Goal: Book appointment/travel/reservation

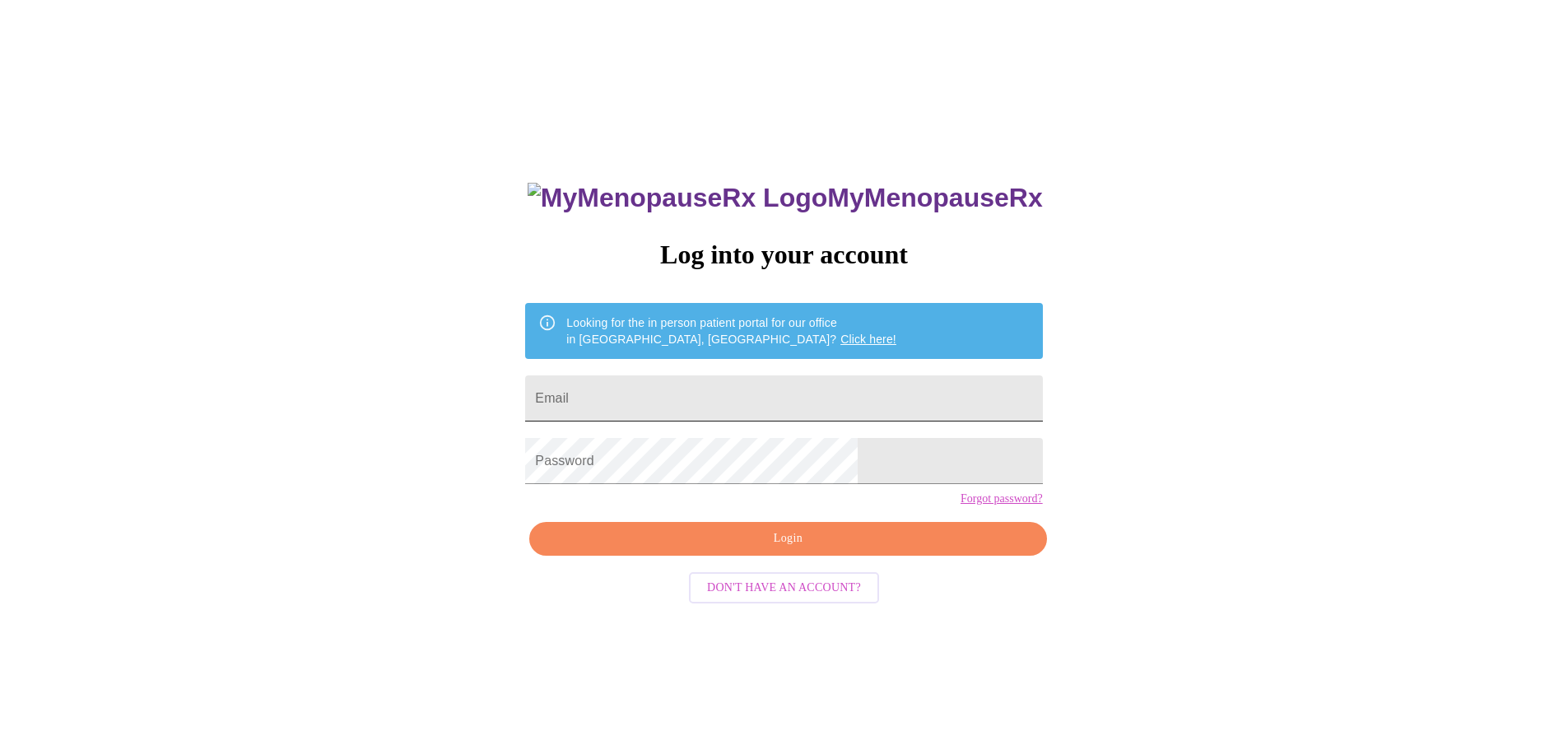
click at [731, 380] on input "Email" at bounding box center [784, 398] width 517 height 46
type input "[EMAIL_ADDRESS][DOMAIN_NAME]"
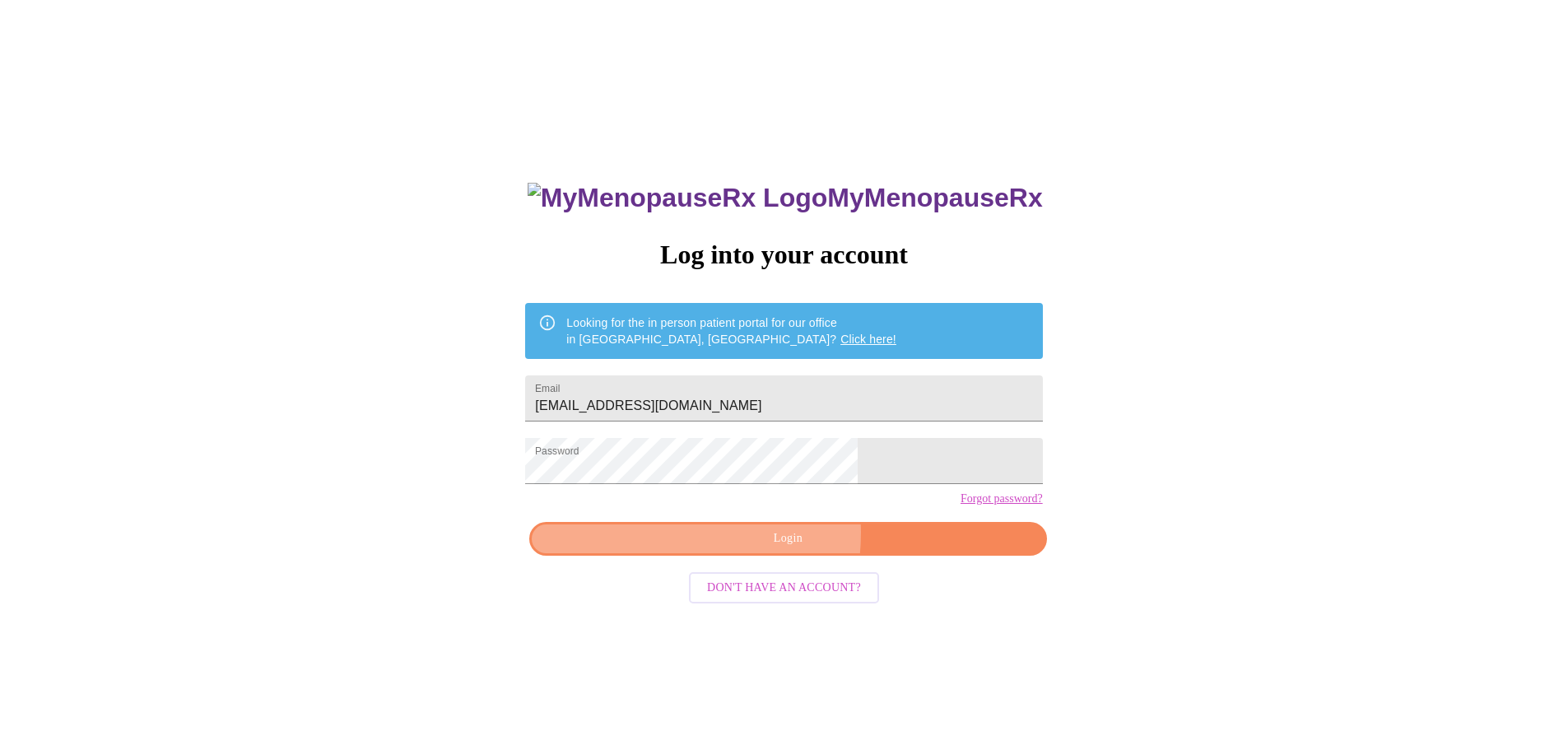
click at [724, 549] on span "Login" at bounding box center [788, 539] width 479 height 21
click at [1019, 463] on div "MyMenopauseRx Log into your account Looking for the in person patient portal fo…" at bounding box center [784, 457] width 1555 height 899
click at [868, 551] on button "Login" at bounding box center [788, 538] width 517 height 34
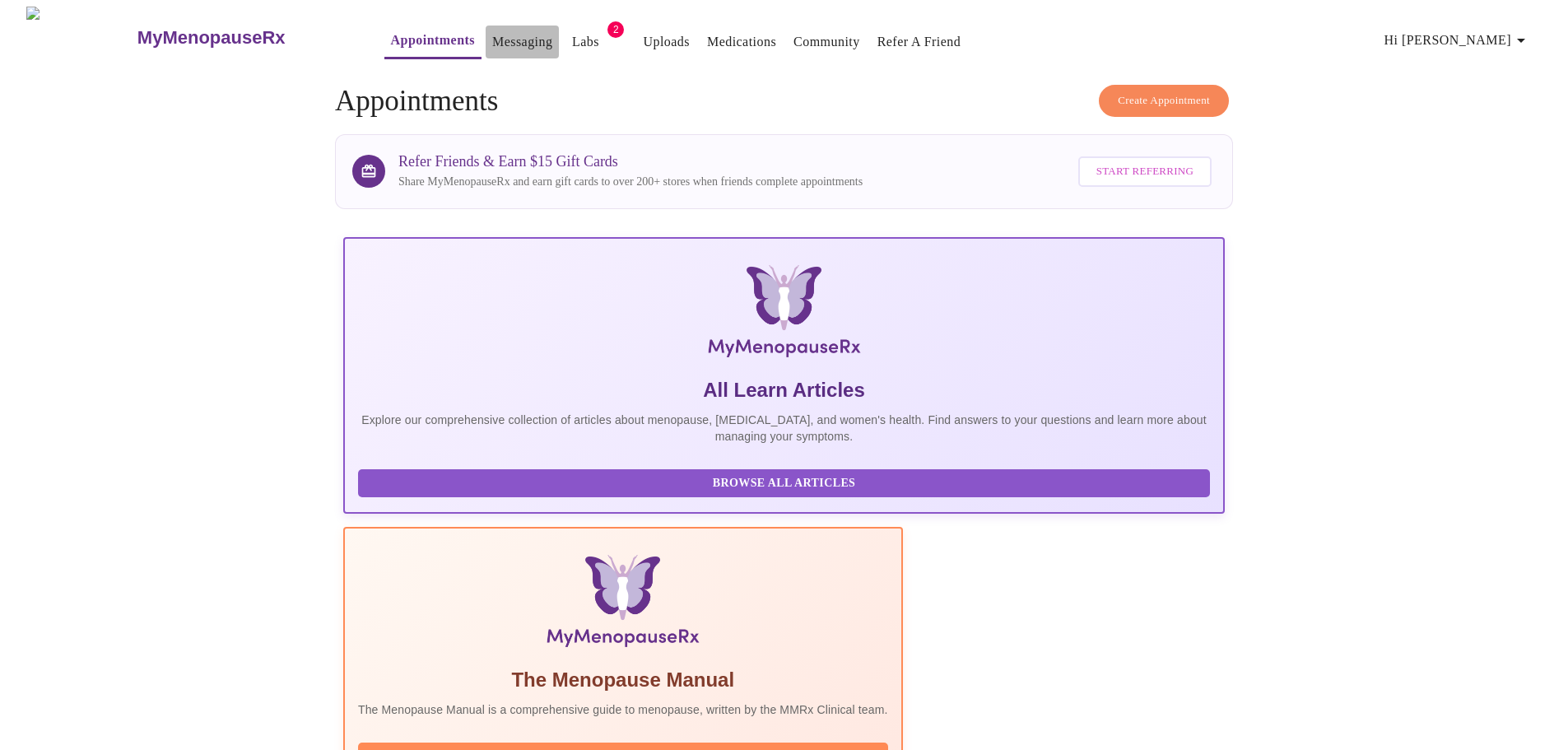
click at [492, 38] on link "Messaging" at bounding box center [522, 42] width 60 height 23
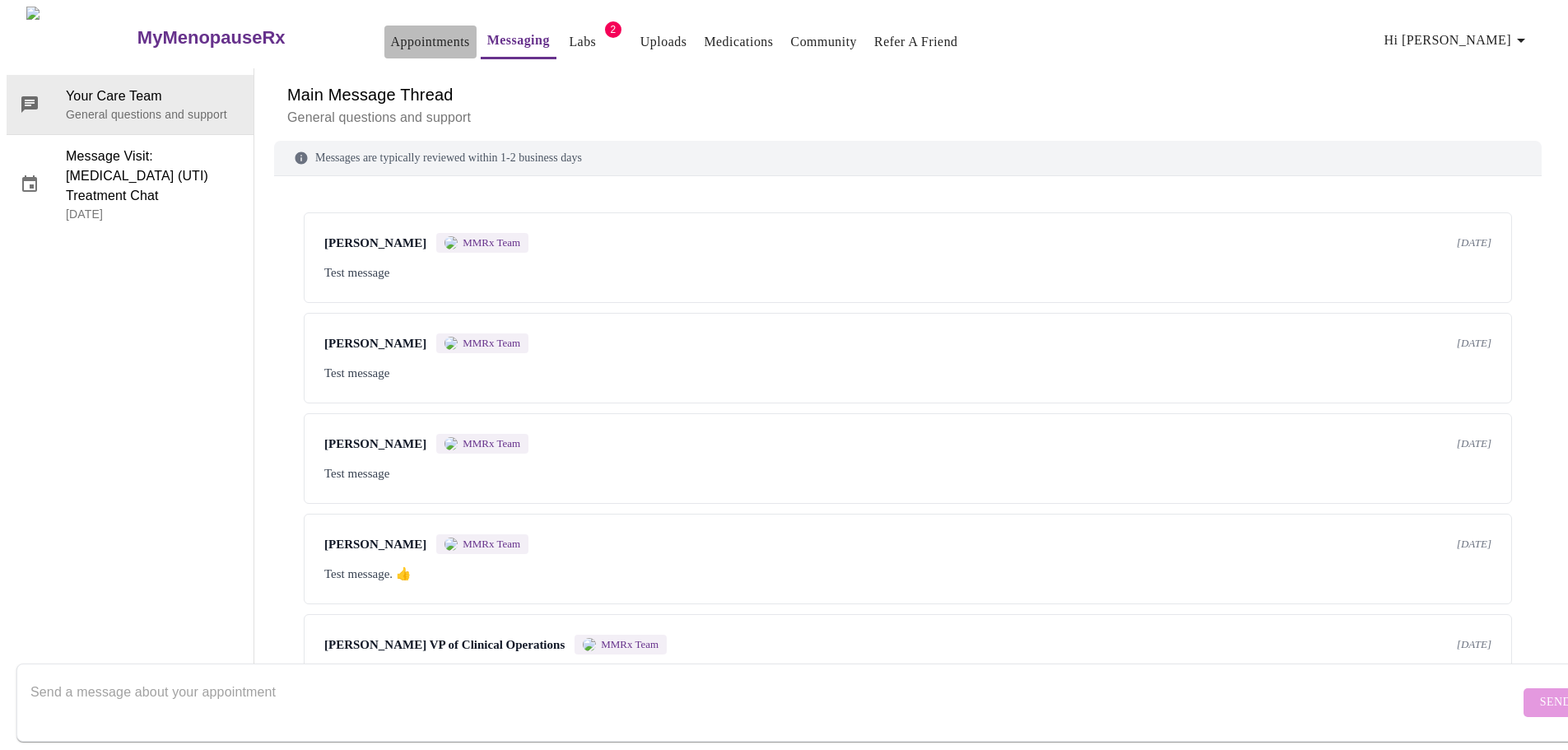
click at [391, 32] on link "Appointments" at bounding box center [430, 42] width 79 height 23
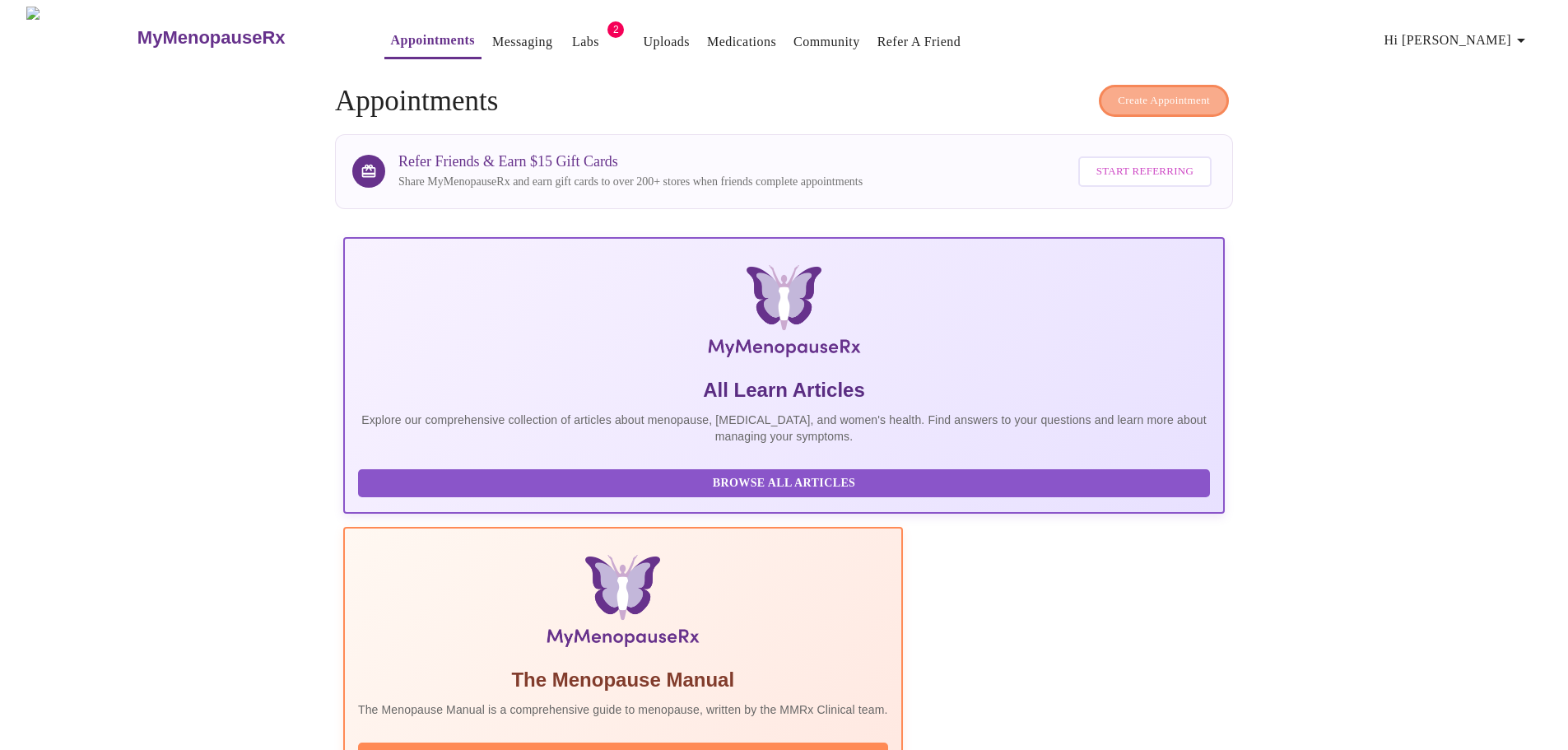
click at [1156, 94] on span "Create Appointment" at bounding box center [1164, 101] width 92 height 19
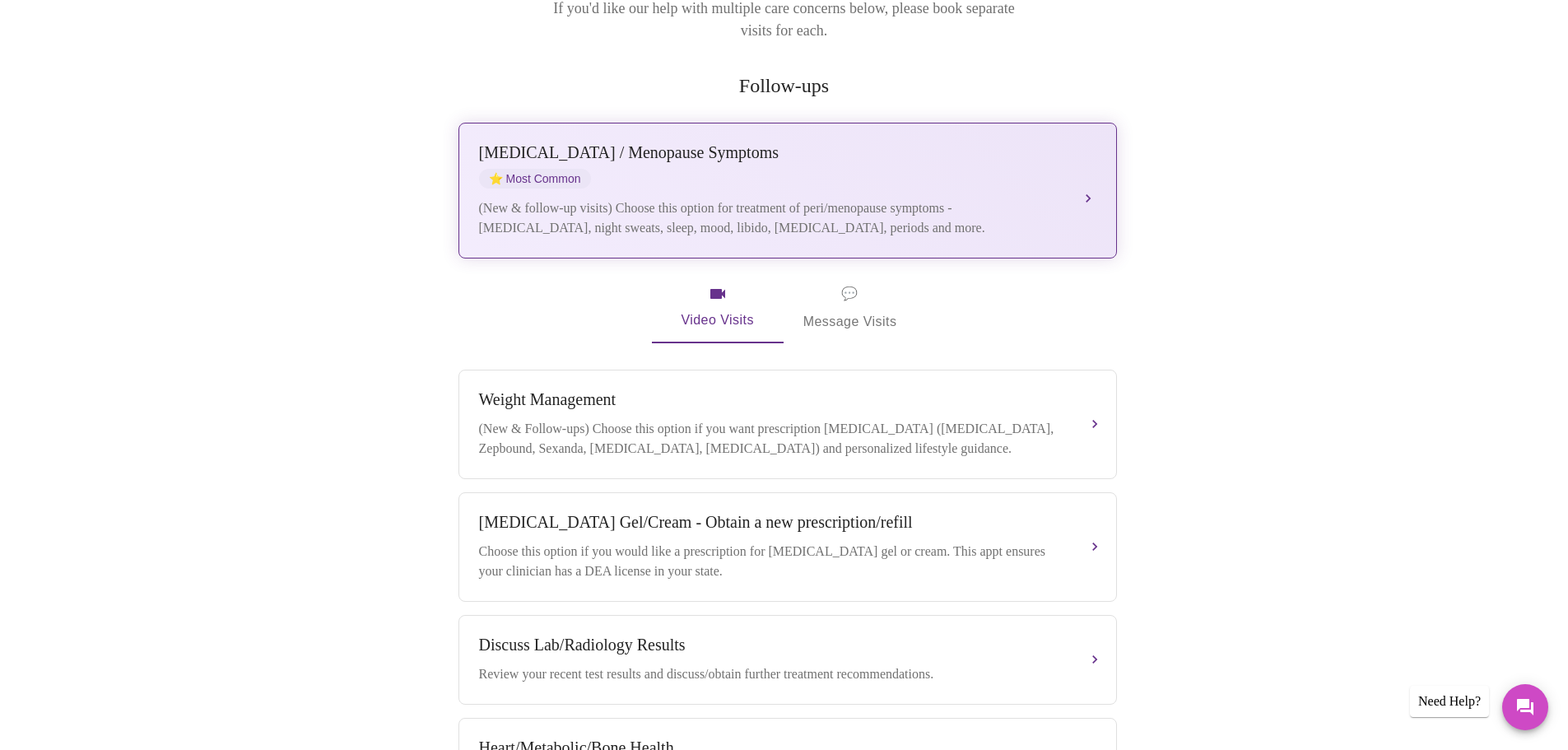
scroll to position [264, 0]
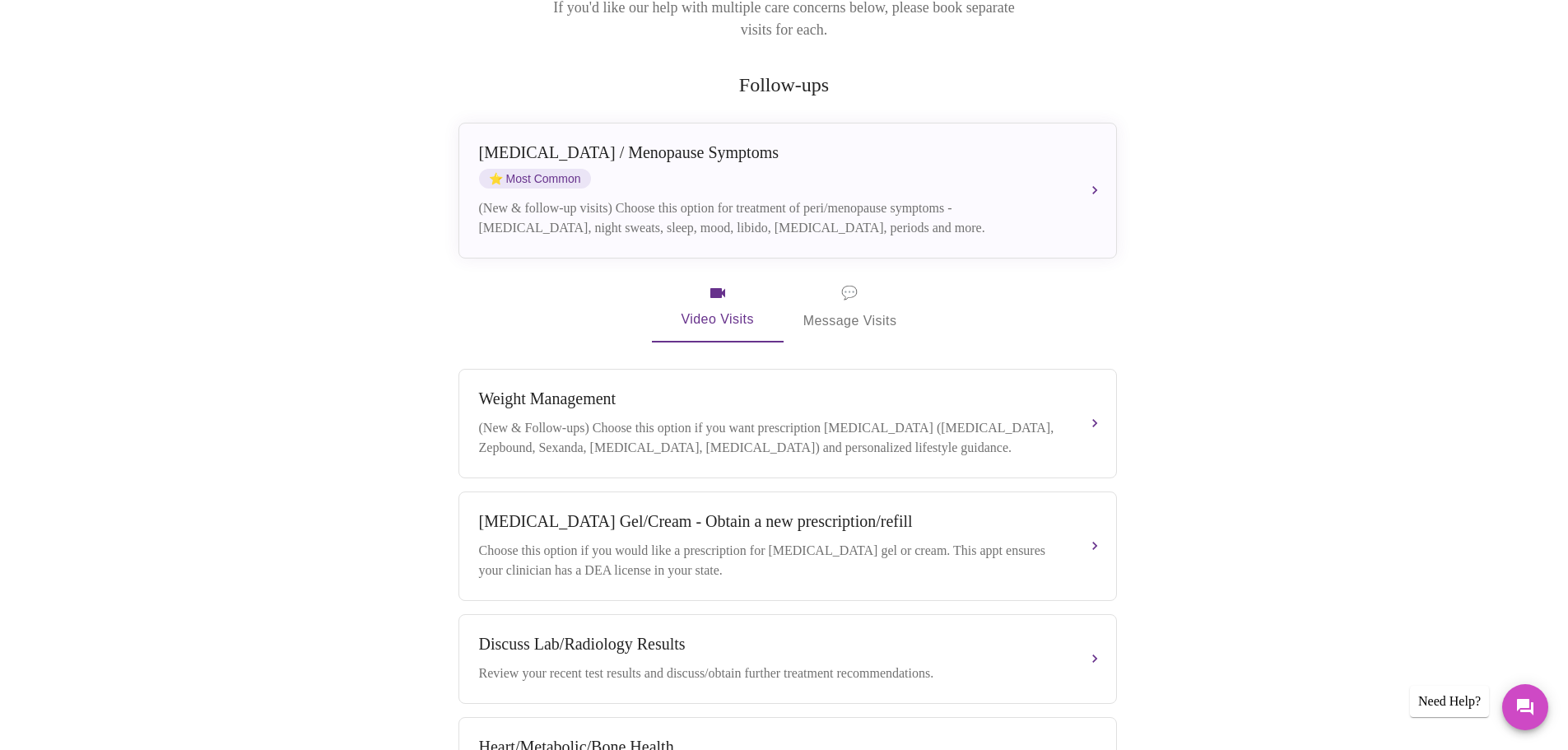
click at [833, 300] on span "💬 Message Visits" at bounding box center [851, 306] width 94 height 51
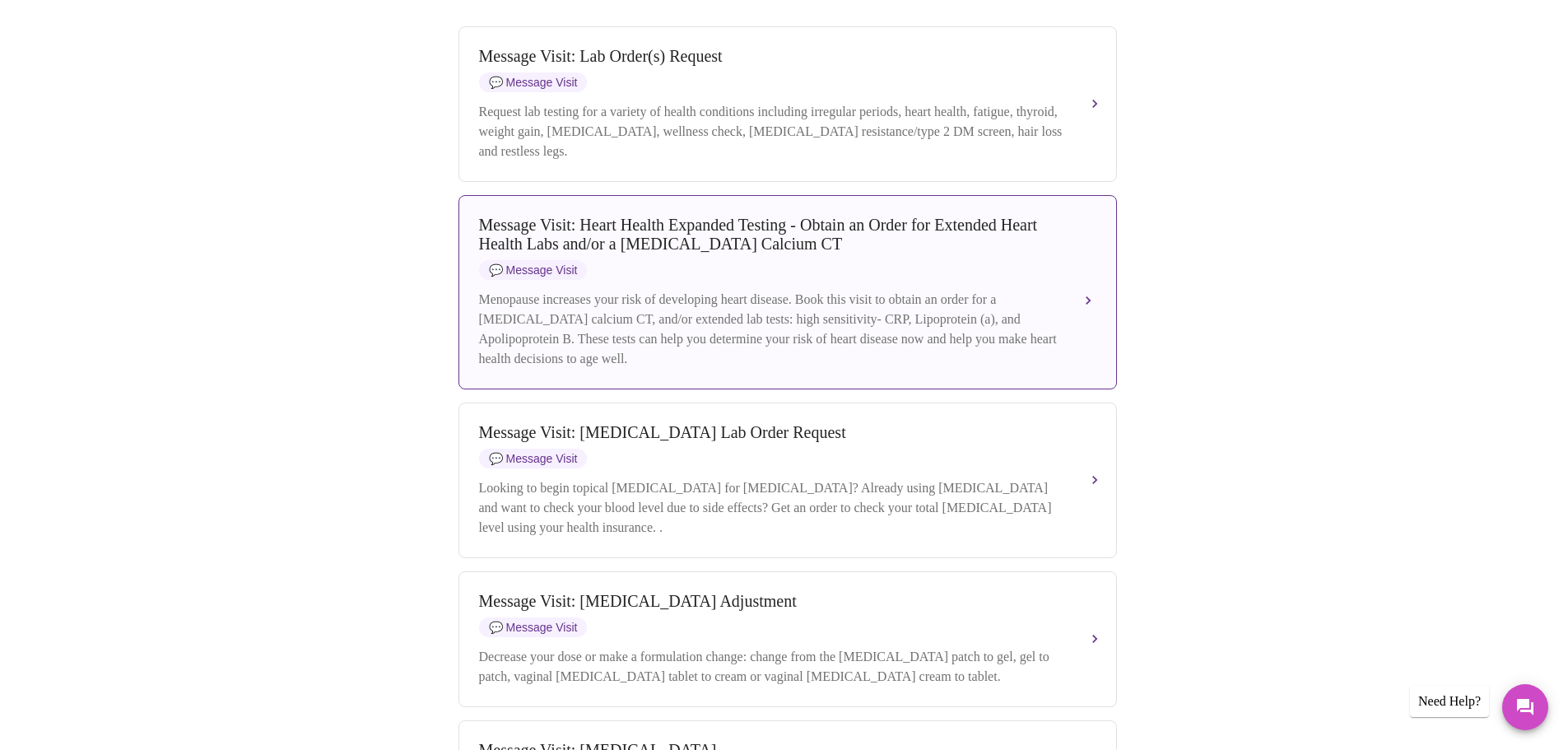
click at [893, 262] on div "Message Visit: Heart Health Expanded Testing - Obtain an Order for Extended Hea…" at bounding box center [771, 247] width 584 height 64
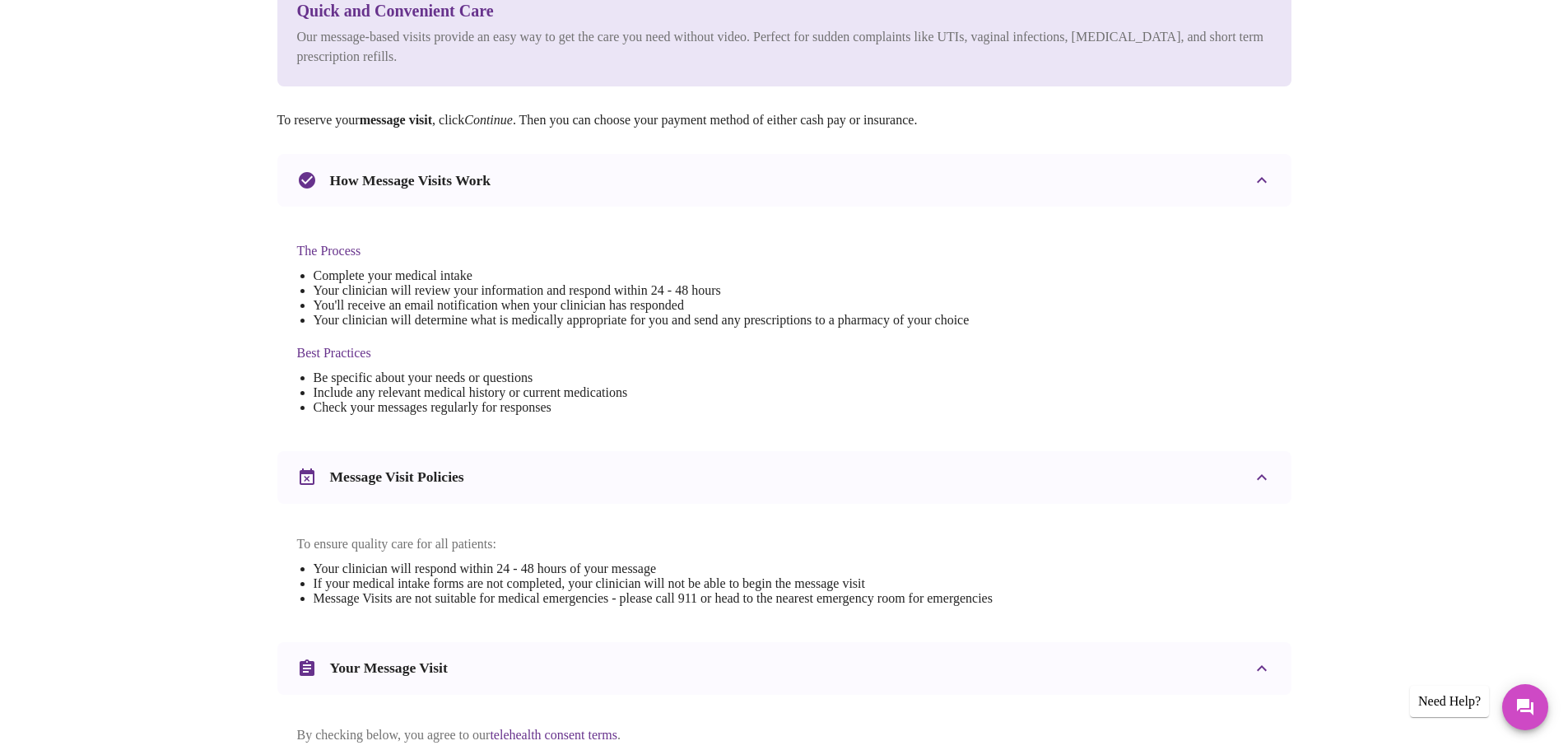
scroll to position [0, 0]
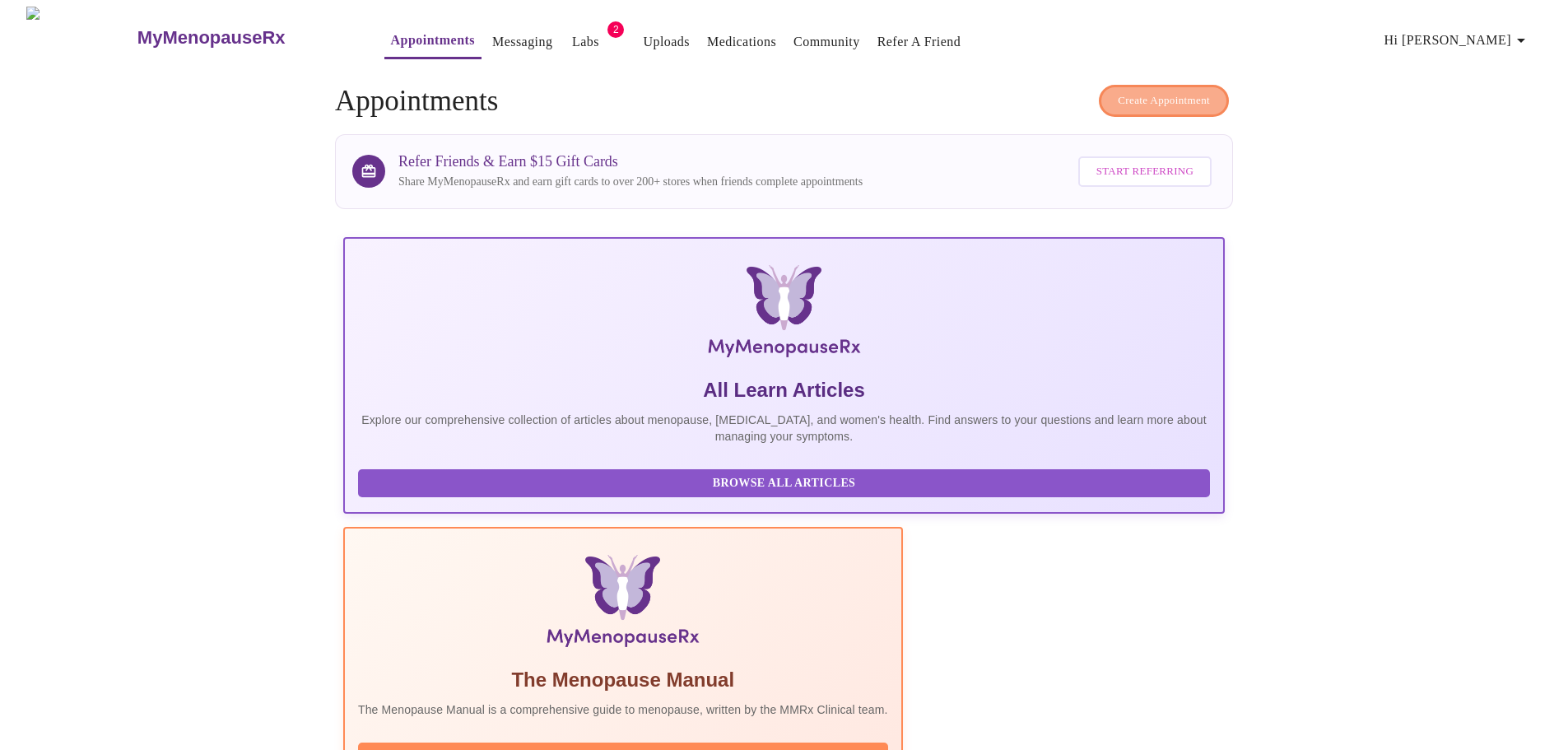
click at [1167, 98] on span "Create Appointment" at bounding box center [1164, 101] width 92 height 19
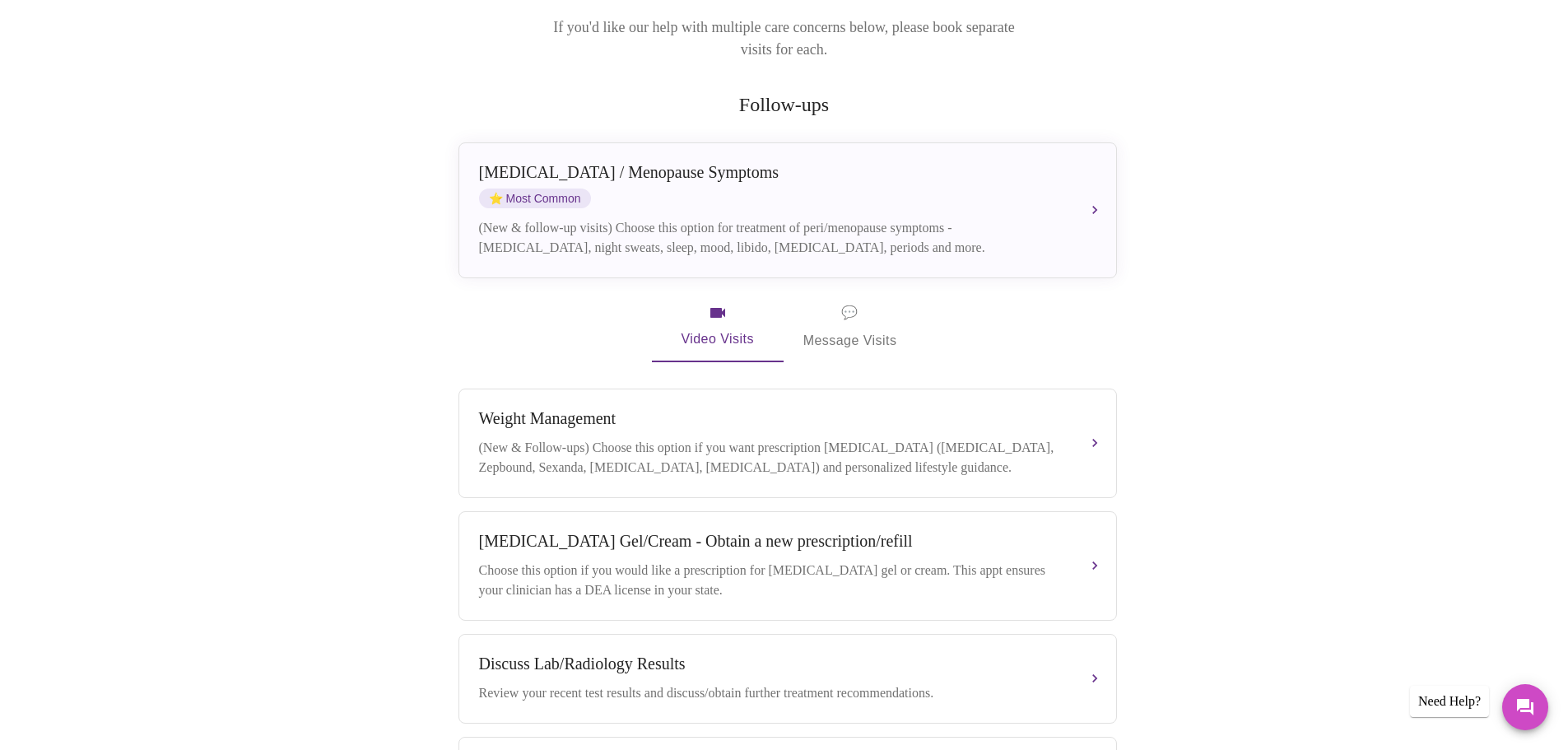
scroll to position [253, 0]
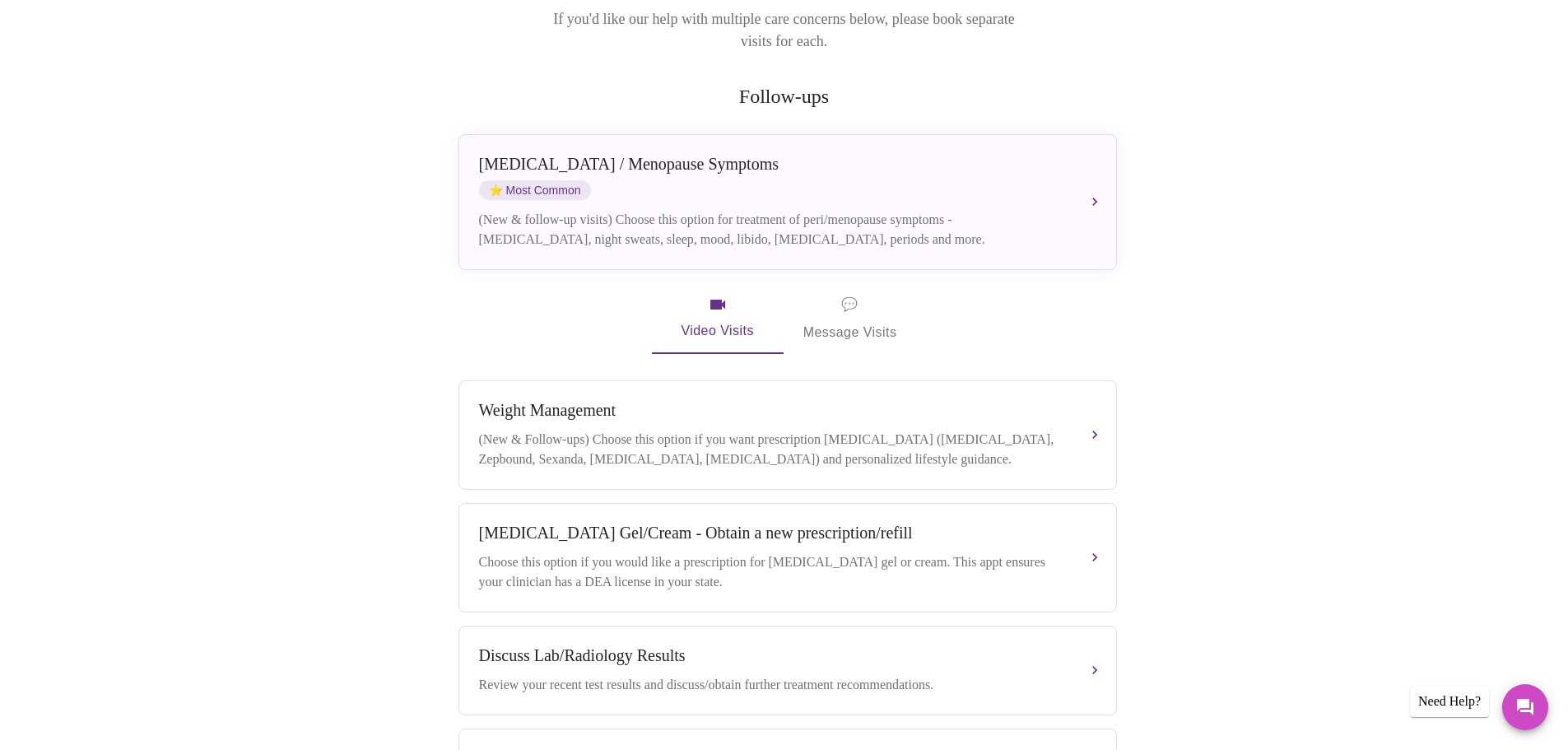
click at [853, 302] on span "💬 Message Visits" at bounding box center [851, 319] width 94 height 51
